Goal: Obtain resource: Download file/media

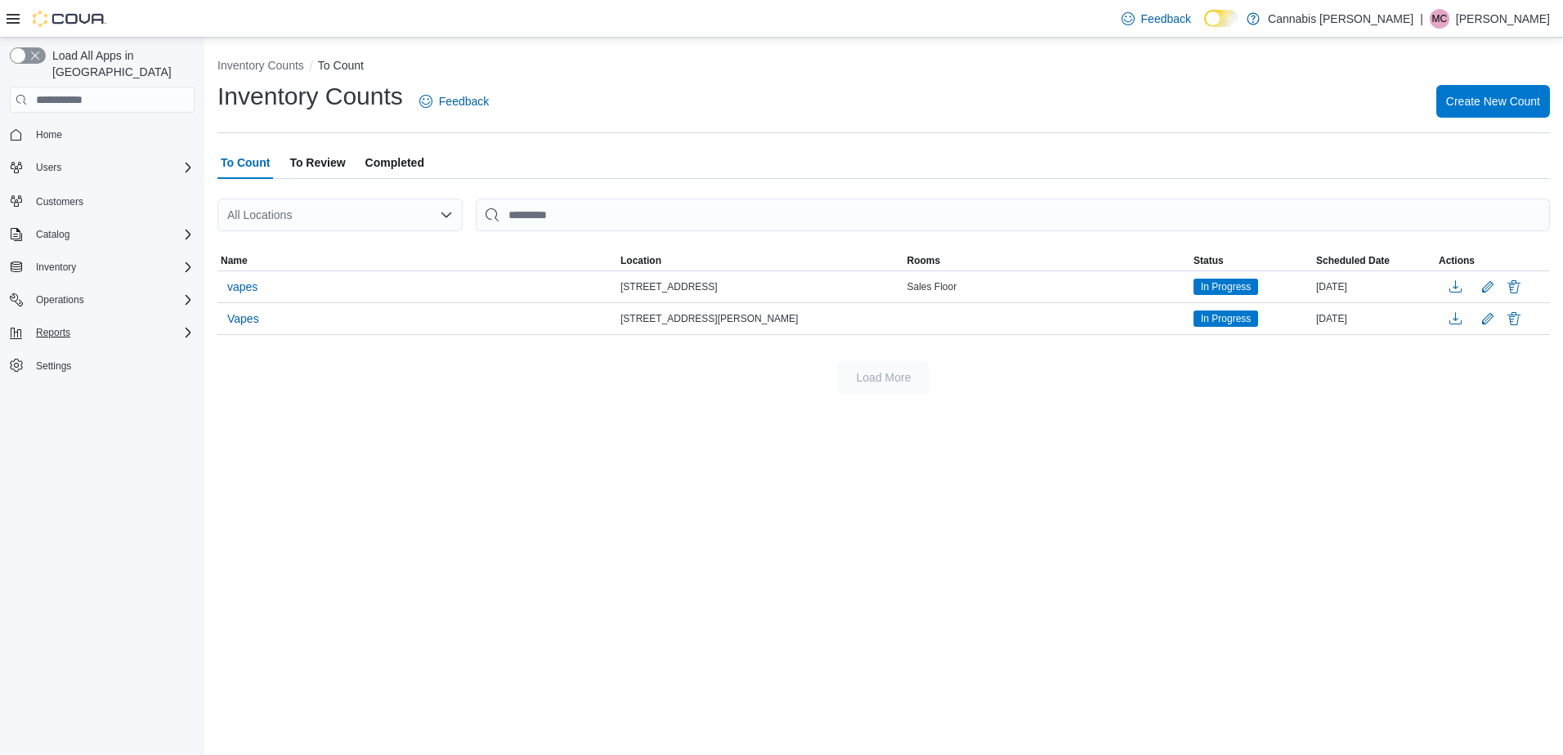
click at [182, 326] on icon "Complex example" at bounding box center [187, 332] width 13 height 13
click at [60, 395] on span "Reports" at bounding box center [46, 401] width 34 height 13
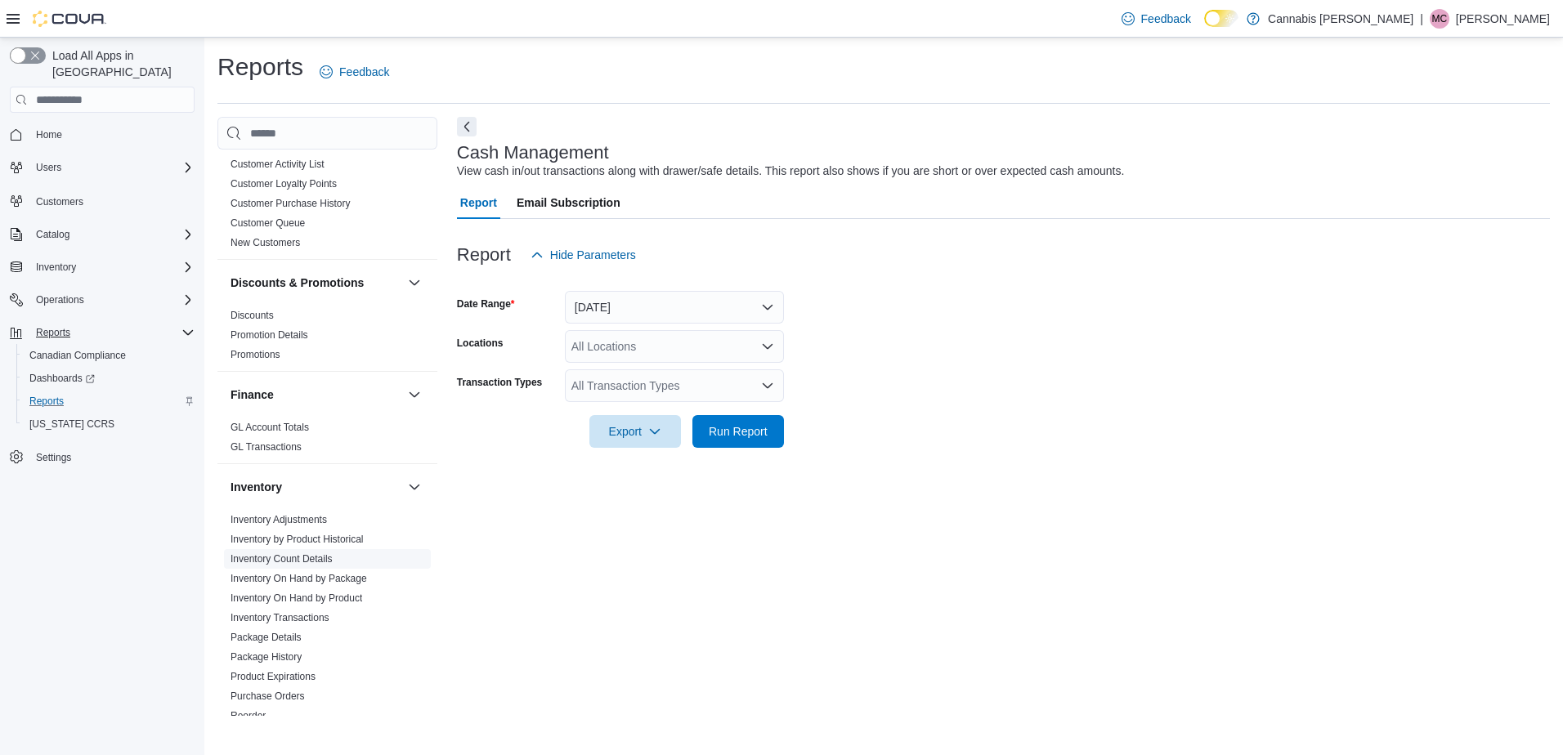
scroll to position [409, 0]
click at [328, 593] on link "Inventory On Hand by Product" at bounding box center [296, 598] width 132 height 11
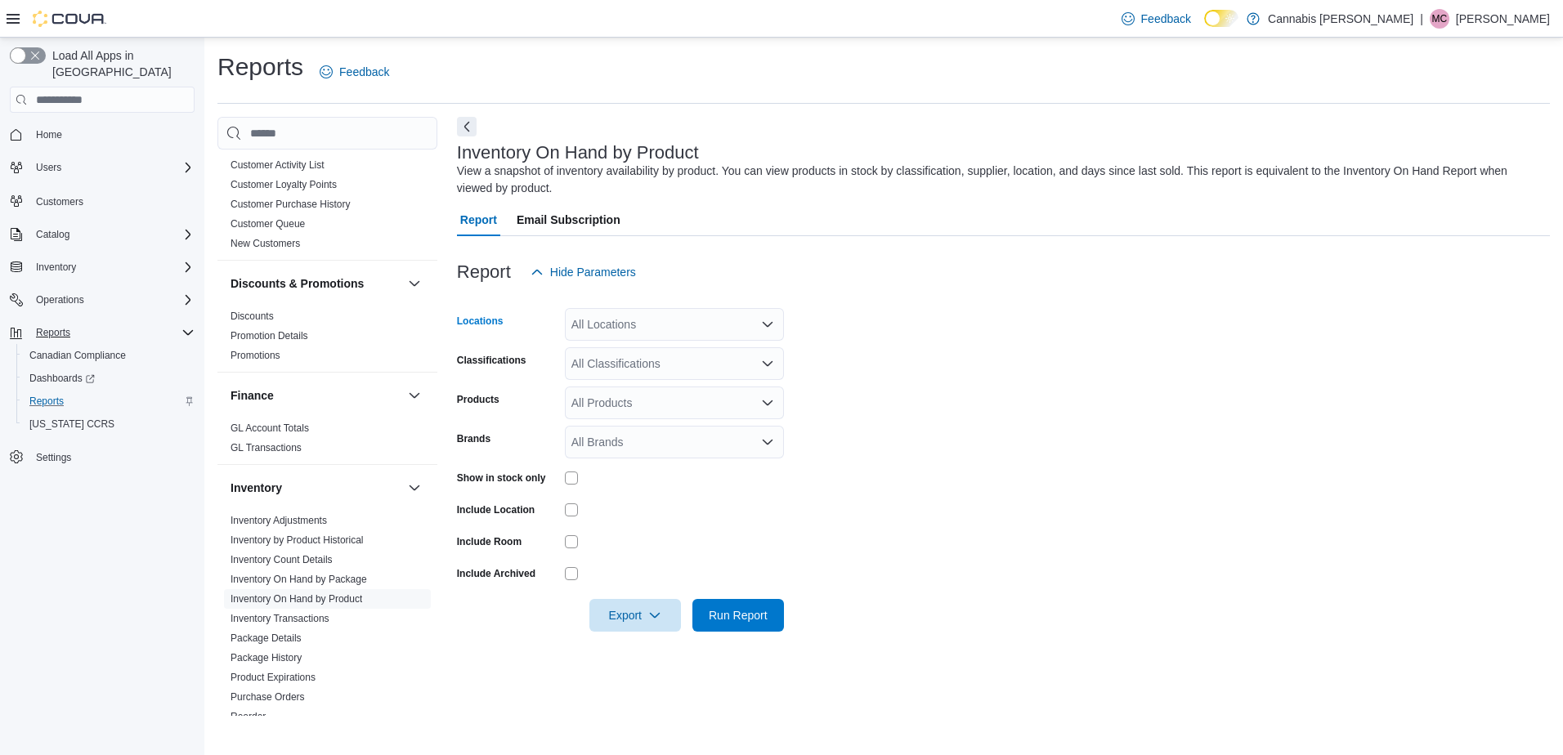
click at [773, 317] on div "All Locations" at bounding box center [674, 324] width 219 height 33
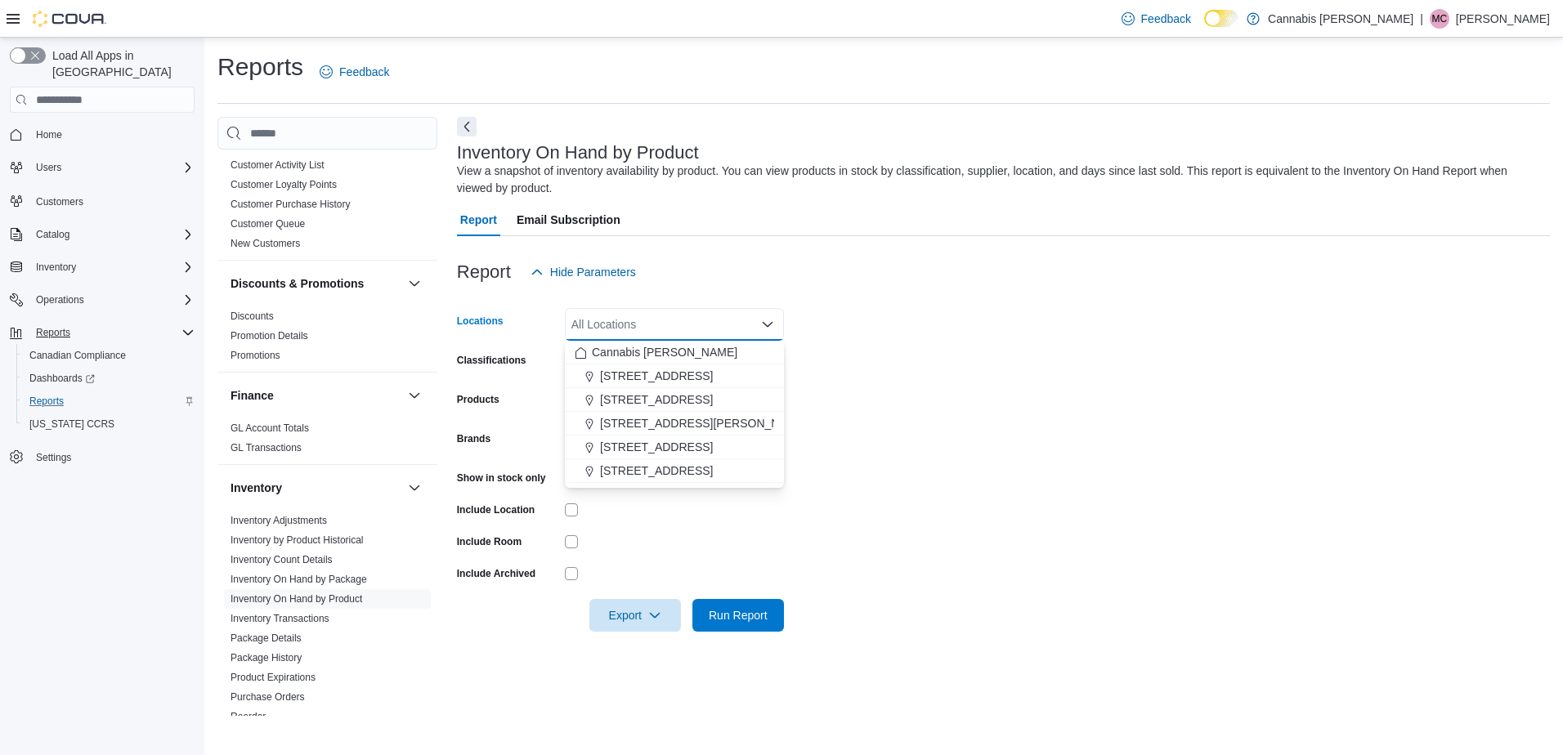
click at [768, 320] on icon "Close list of options" at bounding box center [767, 324] width 13 height 13
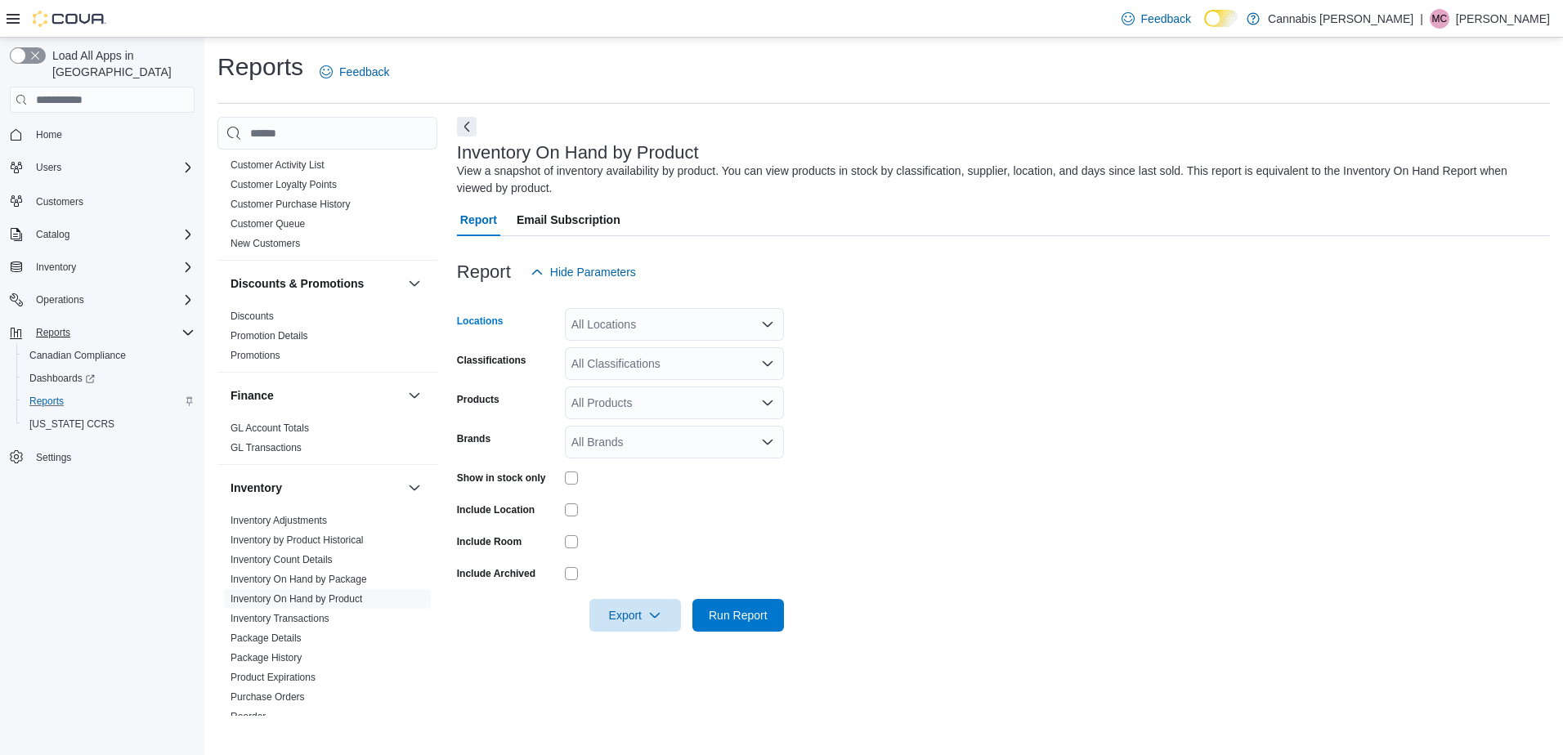
click at [764, 320] on icon "Open list of options" at bounding box center [767, 324] width 13 height 13
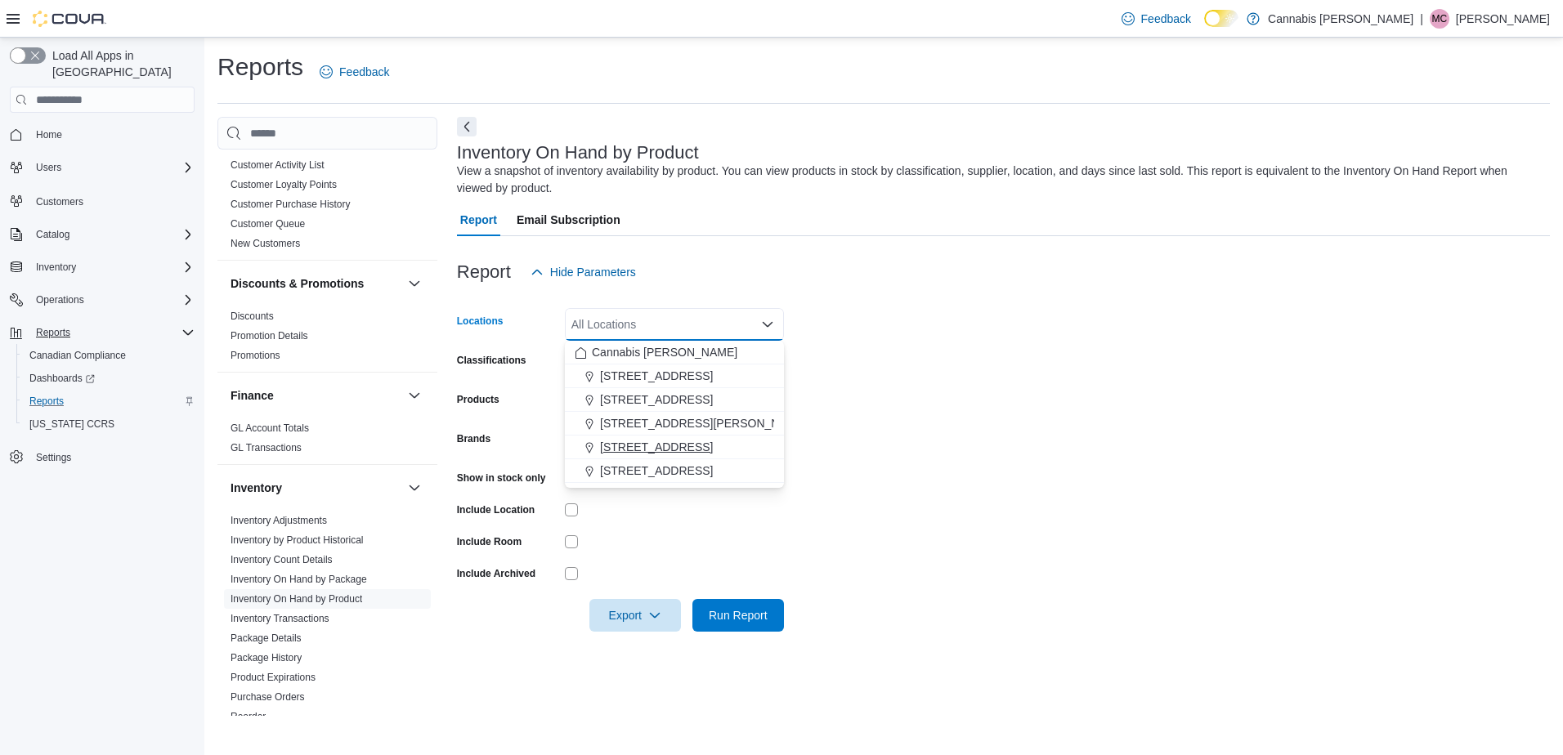
click at [641, 446] on span "[STREET_ADDRESS]" at bounding box center [656, 447] width 113 height 16
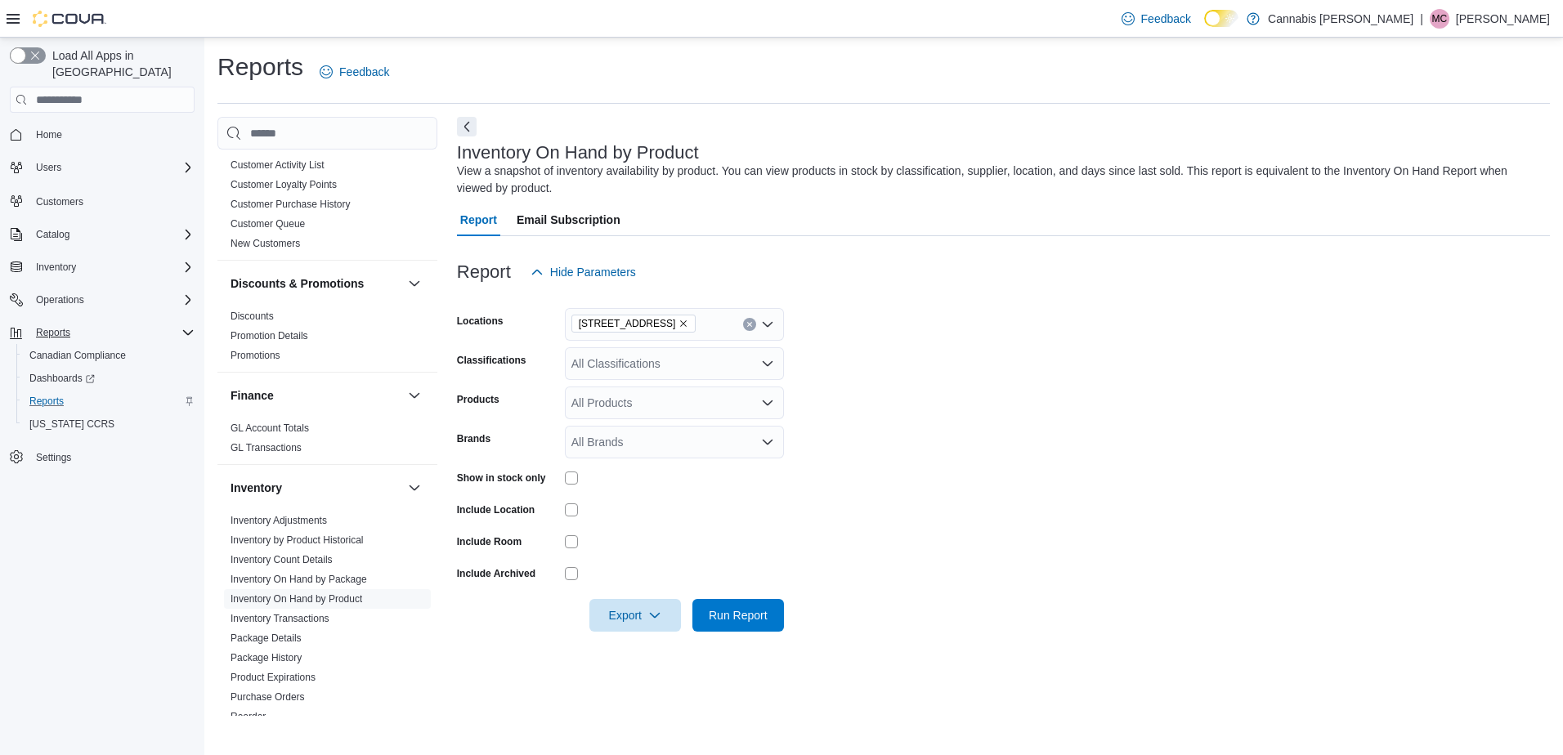
drag, startPoint x: 921, startPoint y: 385, endPoint x: 904, endPoint y: 390, distance: 17.8
click at [905, 390] on form "Locations [STREET_ADDRESS] Classifications All Classifications Products All Pro…" at bounding box center [1003, 459] width 1093 height 343
click at [744, 366] on div "All Classifications" at bounding box center [674, 363] width 219 height 33
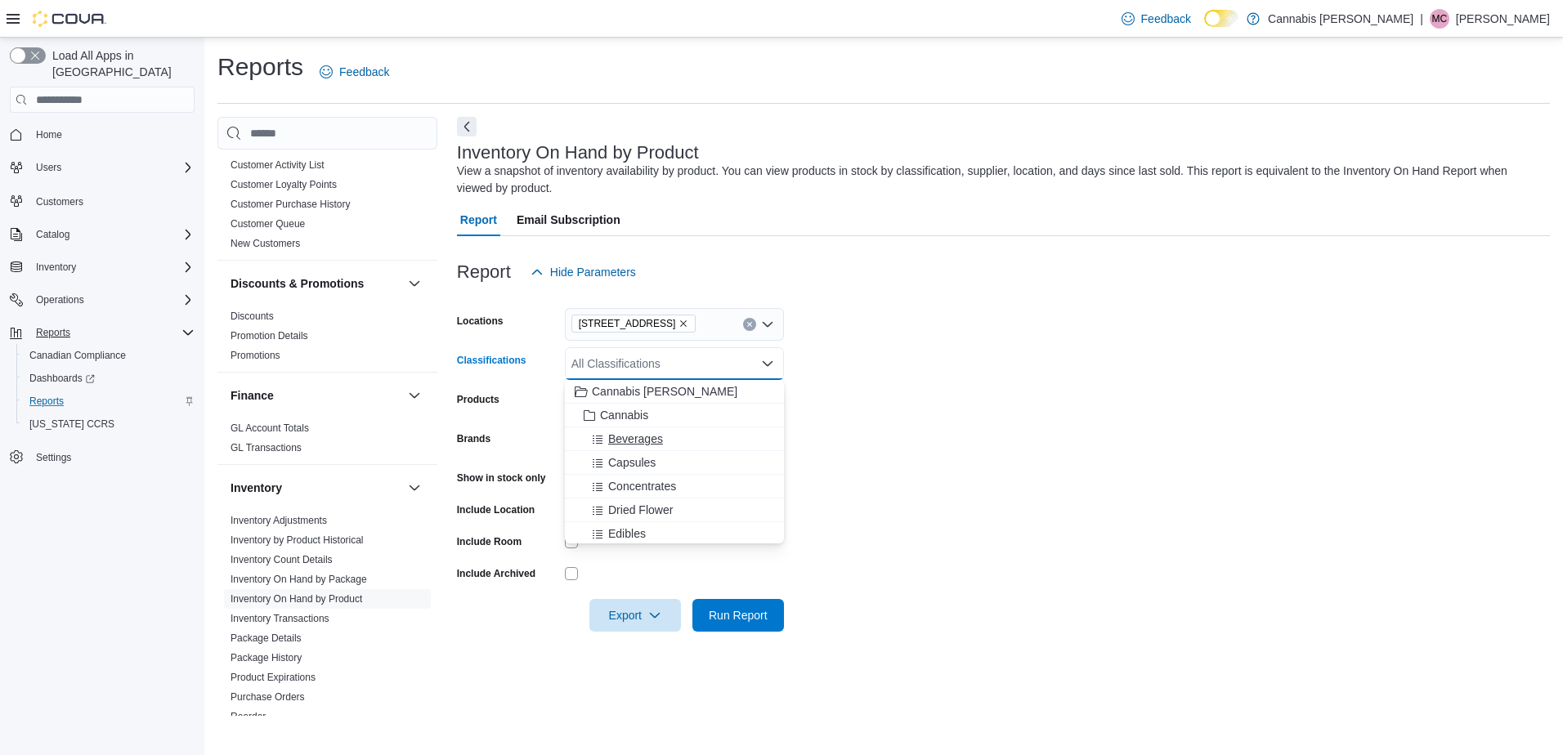
click at [657, 439] on span "Beverages" at bounding box center [635, 439] width 55 height 16
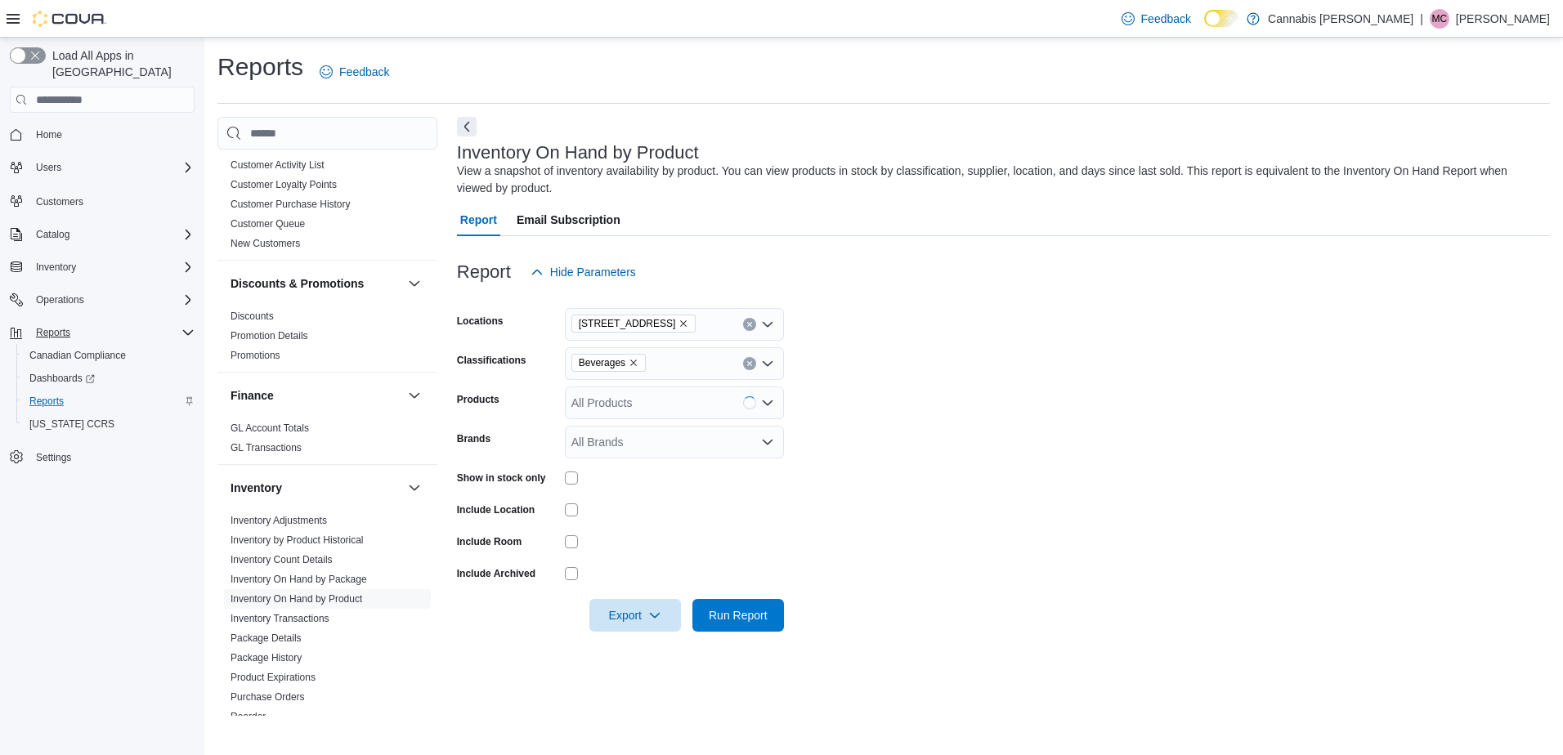
drag, startPoint x: 1070, startPoint y: 463, endPoint x: 1017, endPoint y: 481, distance: 55.3
click at [1066, 462] on form "Locations [STREET_ADDRESS] Classifications Beverages Products All Products Bran…" at bounding box center [1003, 459] width 1093 height 343
click at [624, 610] on span "Export" at bounding box center [635, 614] width 72 height 33
click at [631, 642] on span "Export to Excel" at bounding box center [638, 648] width 74 height 13
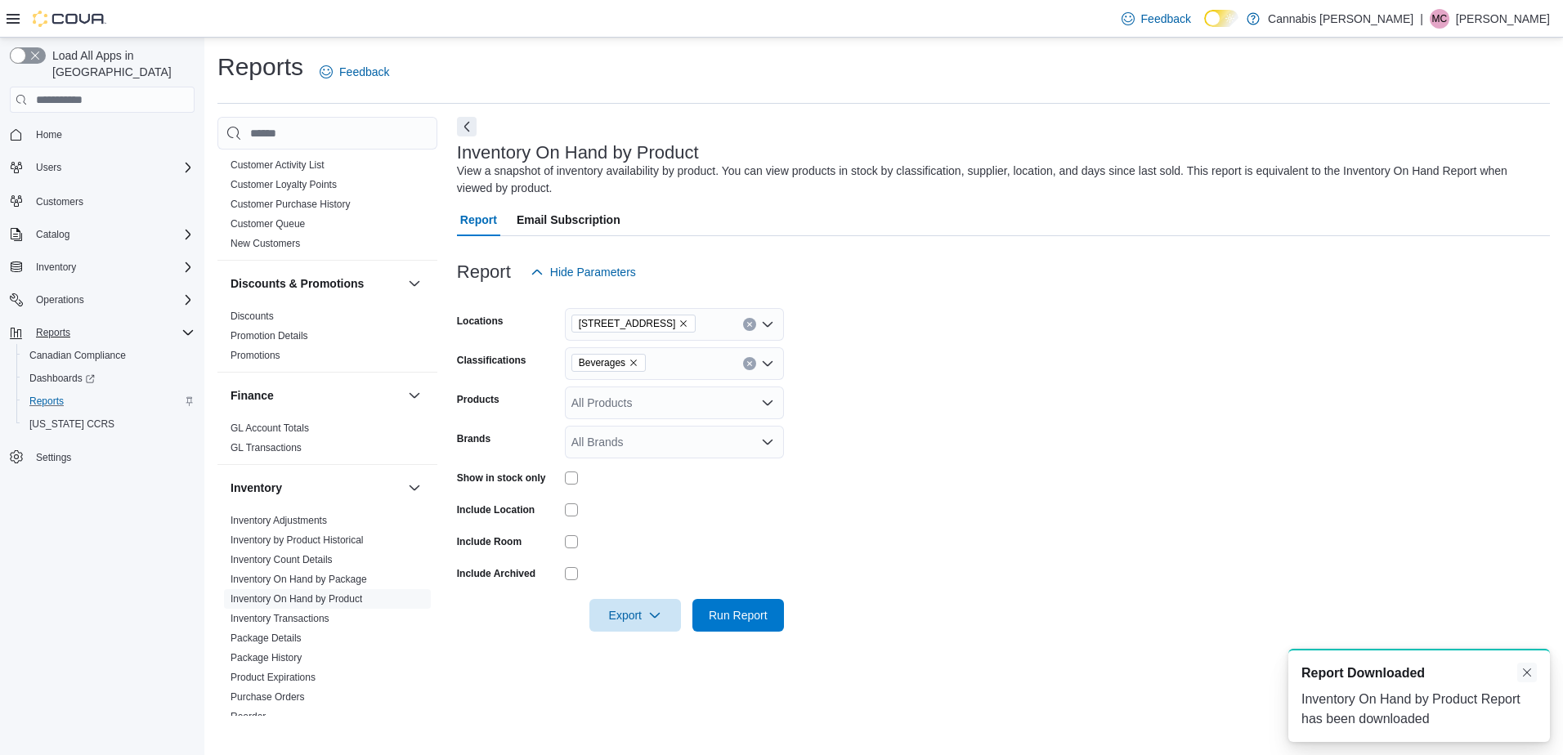
click at [1529, 674] on button "Dismiss toast" at bounding box center [1527, 673] width 20 height 20
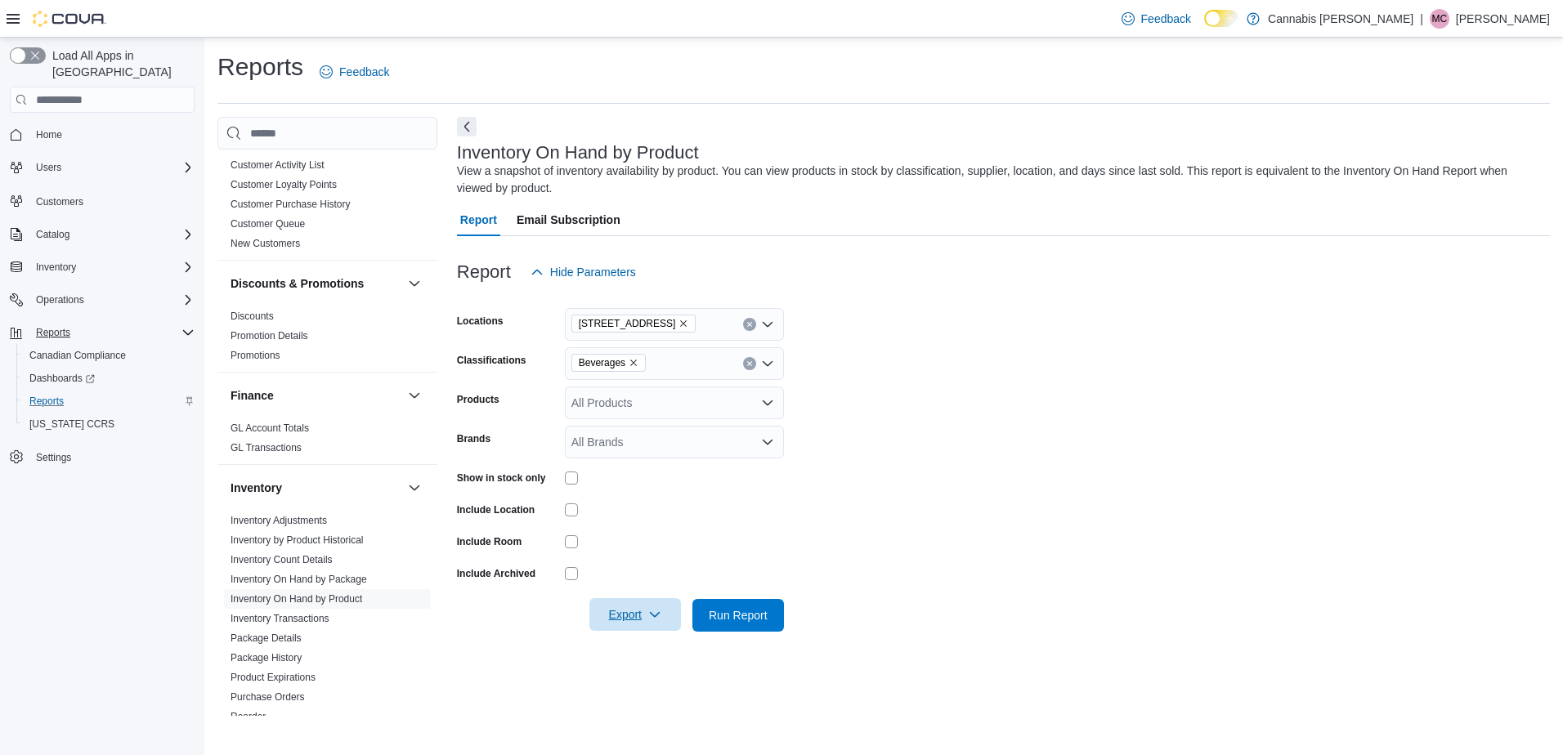
click at [624, 615] on span "Export" at bounding box center [635, 614] width 72 height 33
click at [629, 646] on span "Export to Excel" at bounding box center [638, 648] width 74 height 13
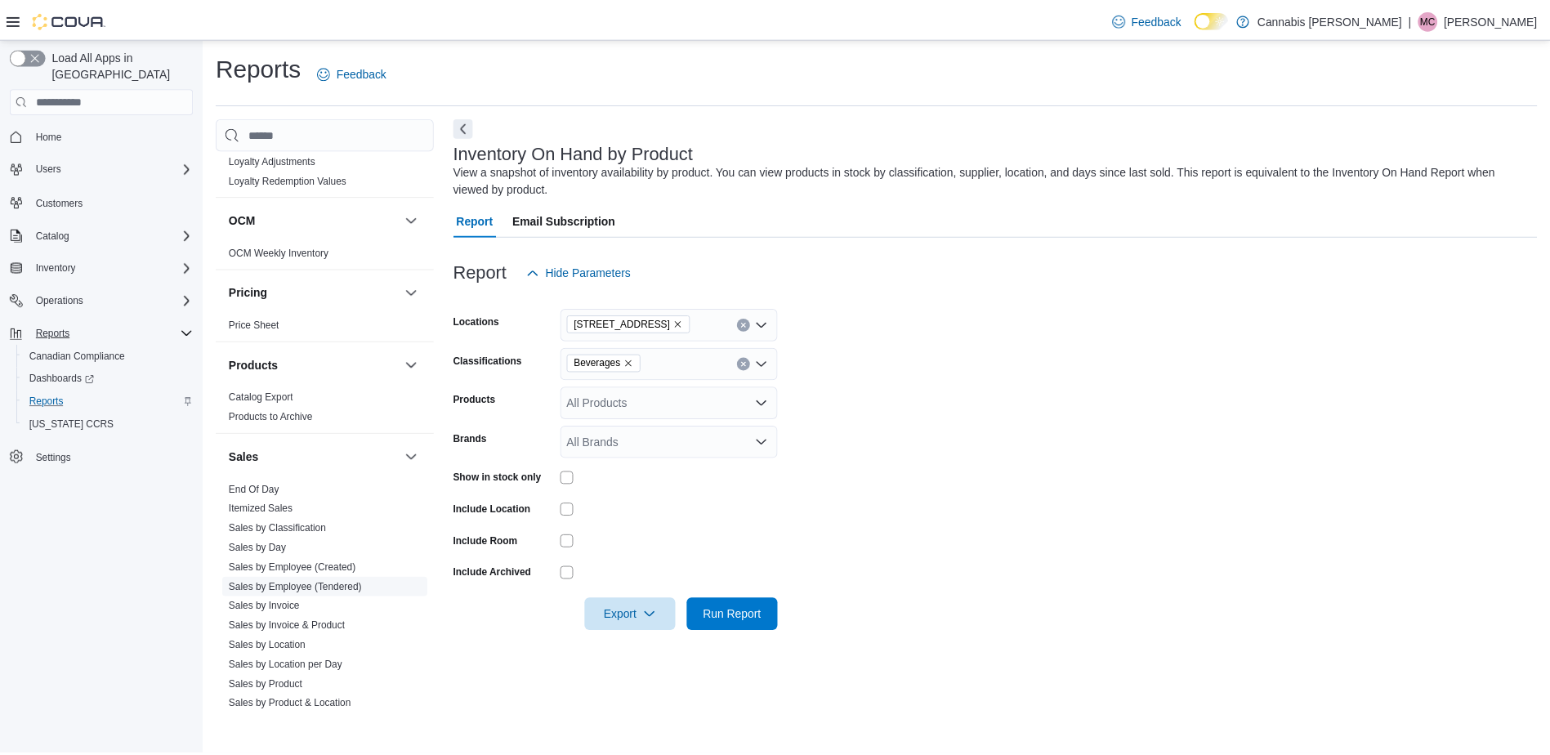
scroll to position [1062, 0]
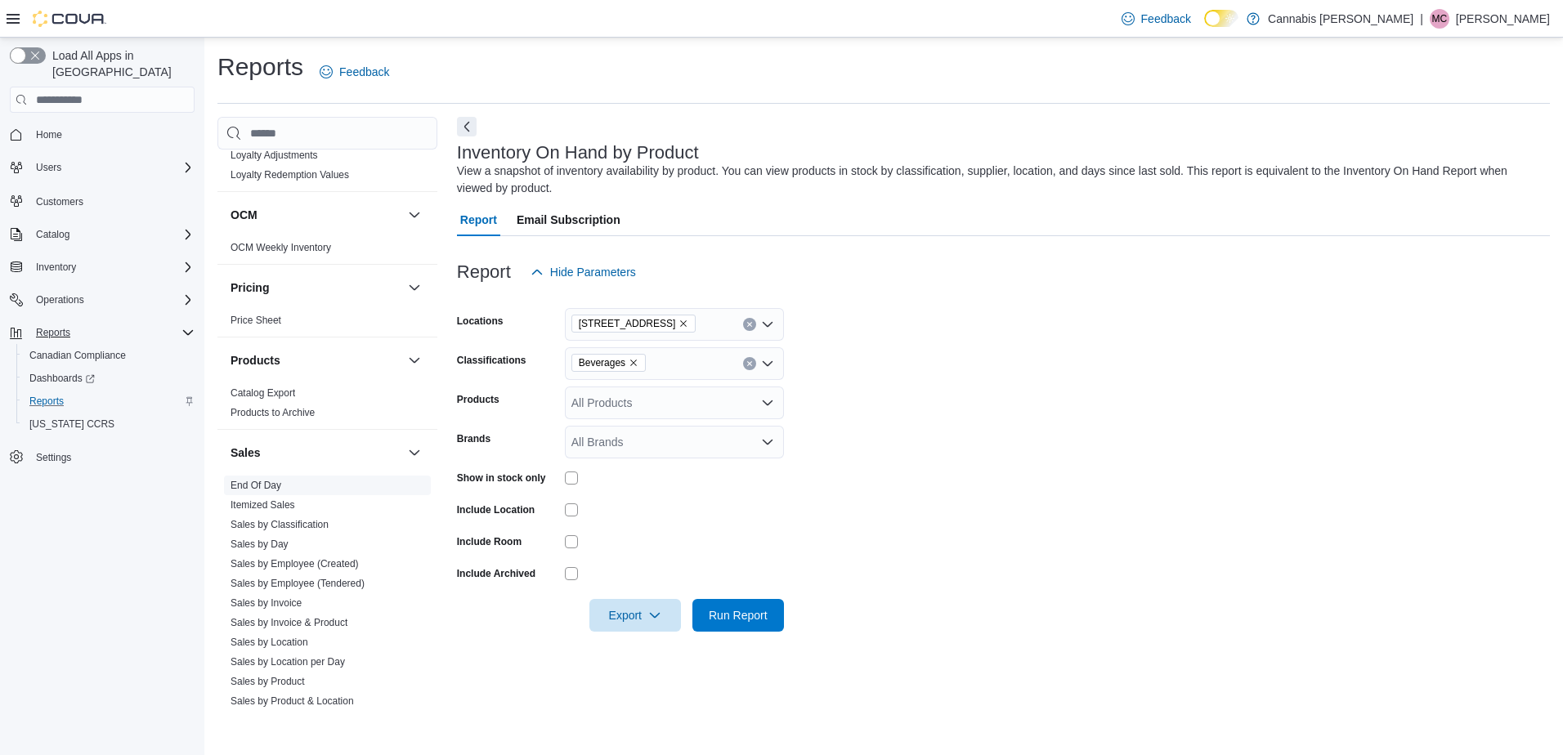
click at [262, 480] on link "End Of Day" at bounding box center [255, 485] width 51 height 11
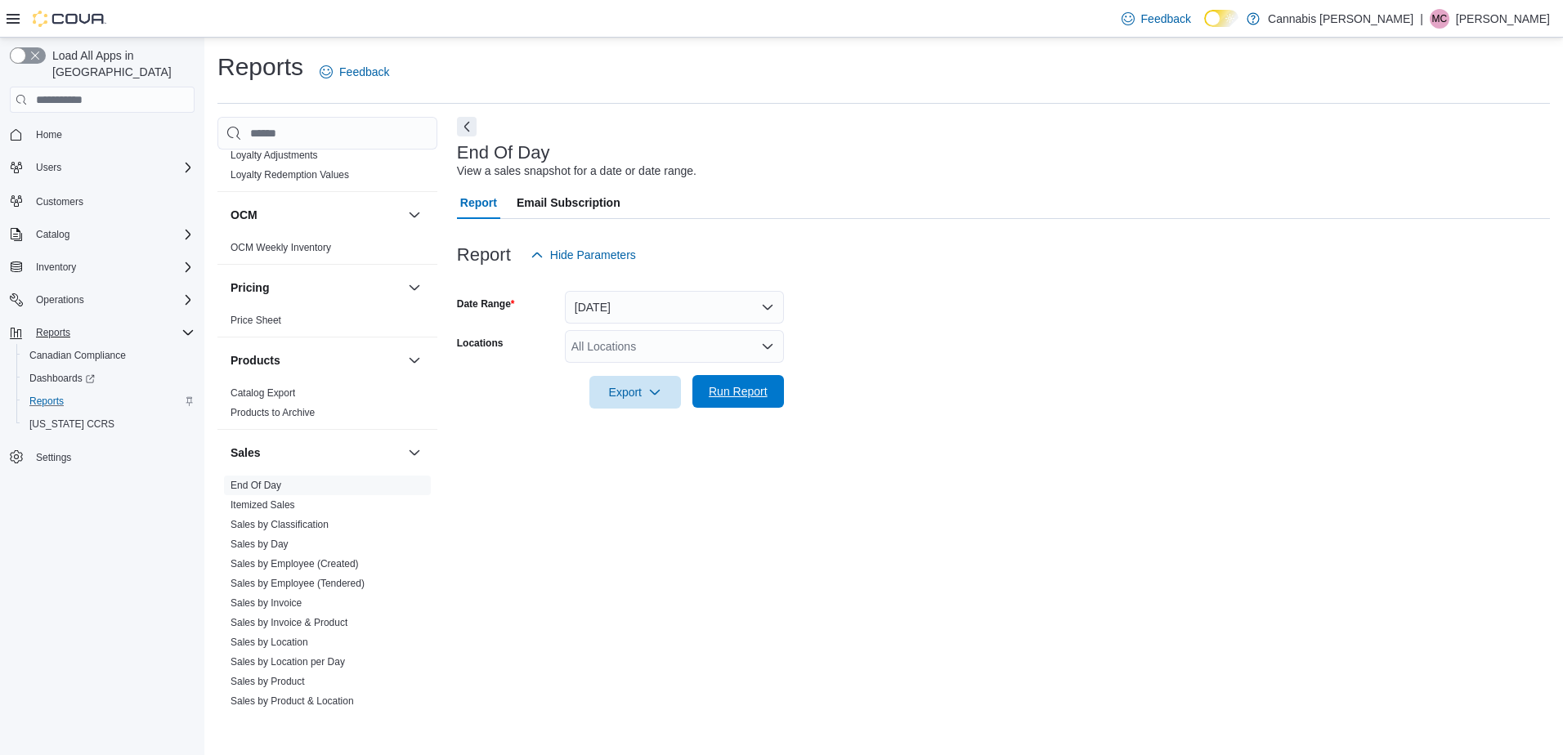
click at [736, 394] on span "Run Report" at bounding box center [738, 391] width 59 height 16
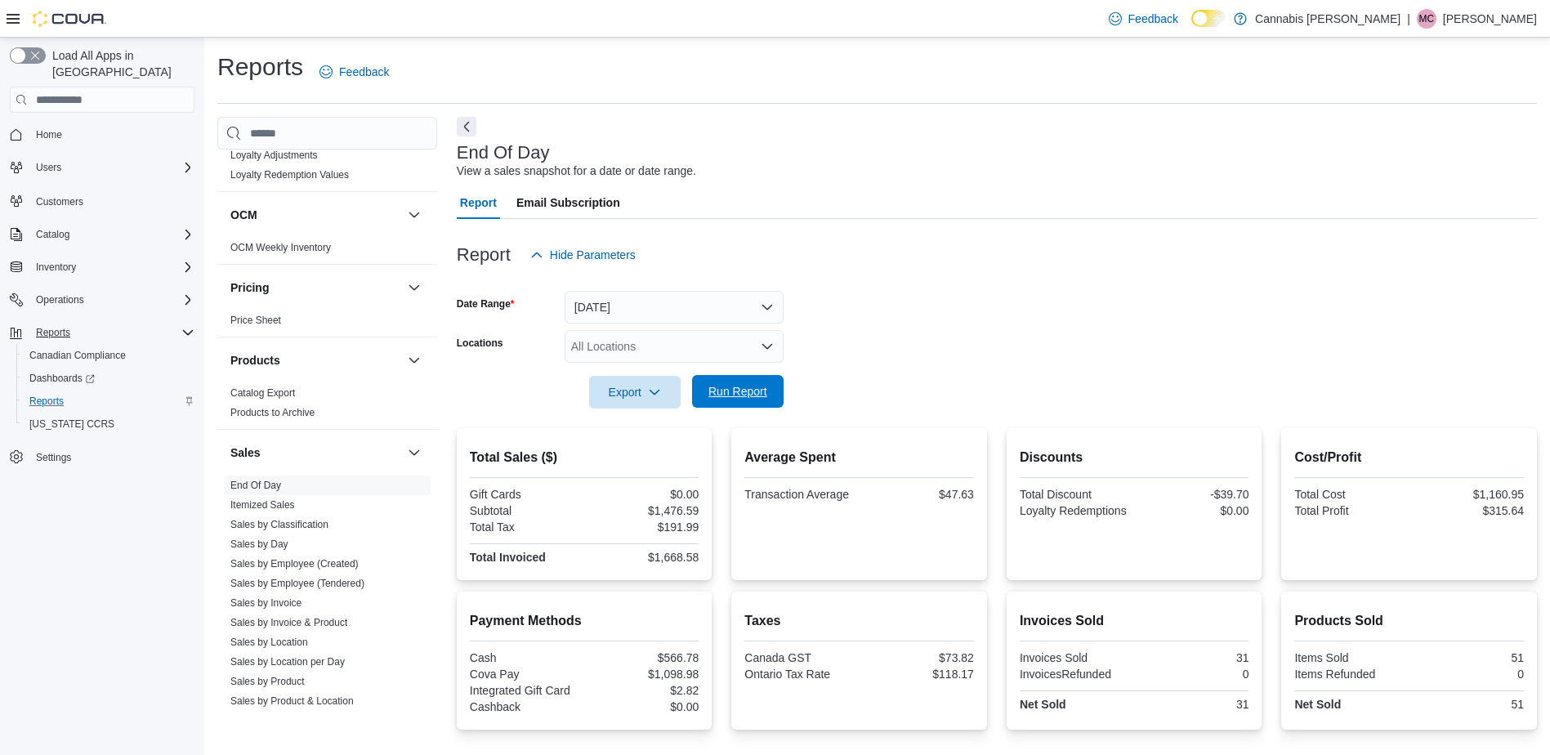
click at [758, 392] on span "Run Report" at bounding box center [738, 391] width 59 height 16
